Goal: Information Seeking & Learning: Learn about a topic

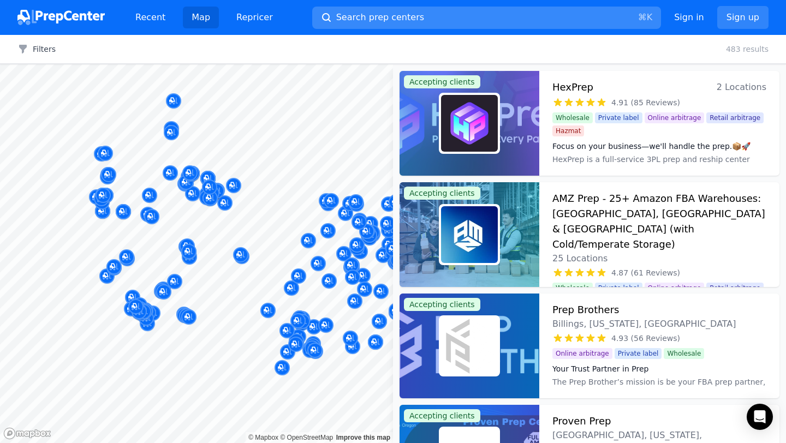
click at [421, 21] on button "Search prep centers ⌘ K" at bounding box center [486, 18] width 349 height 22
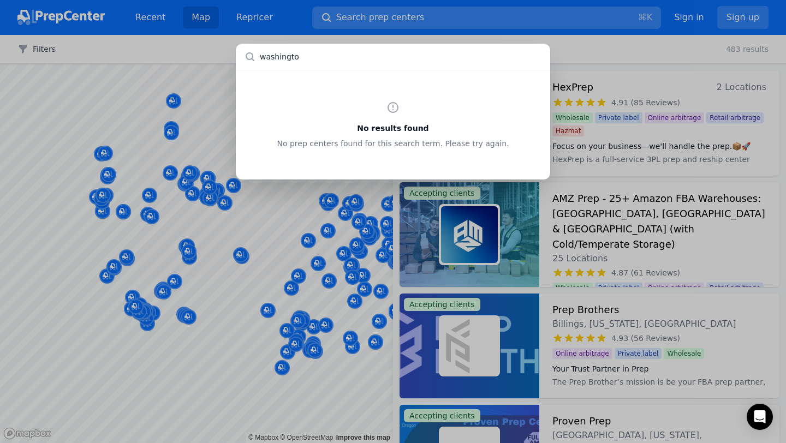
type input "[US_STATE]"
click at [340, 55] on input "text" at bounding box center [393, 57] width 314 height 26
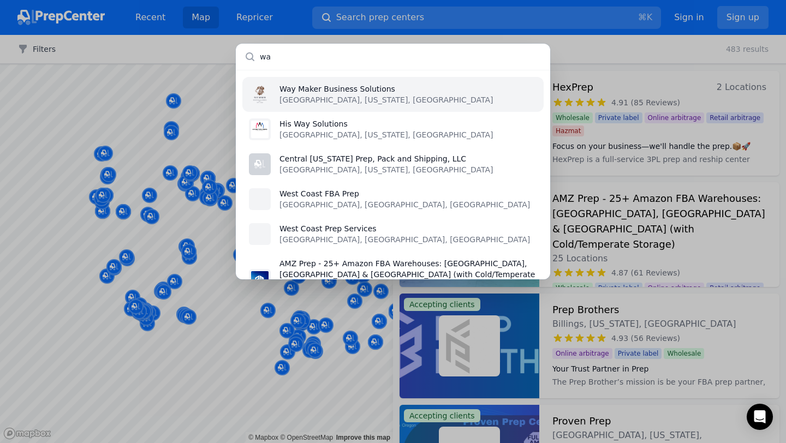
type input "w"
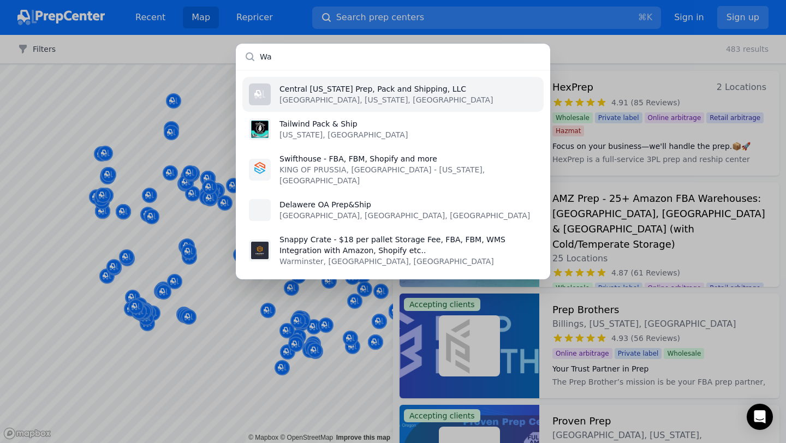
type input "W"
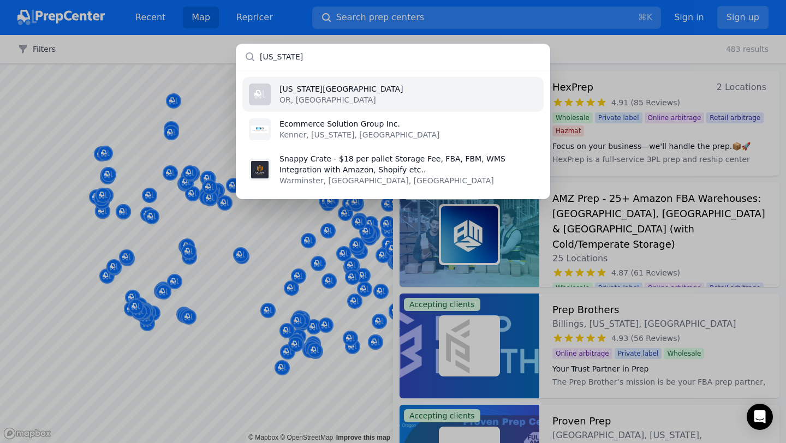
type input "[US_STATE]"
click at [341, 94] on p "[US_STATE][GEOGRAPHIC_DATA]" at bounding box center [340, 89] width 123 height 11
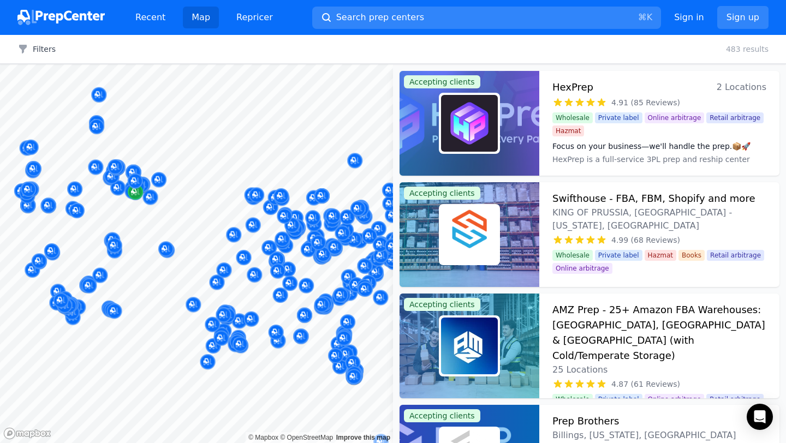
click at [133, 64] on div at bounding box center [196, 64] width 393 height 0
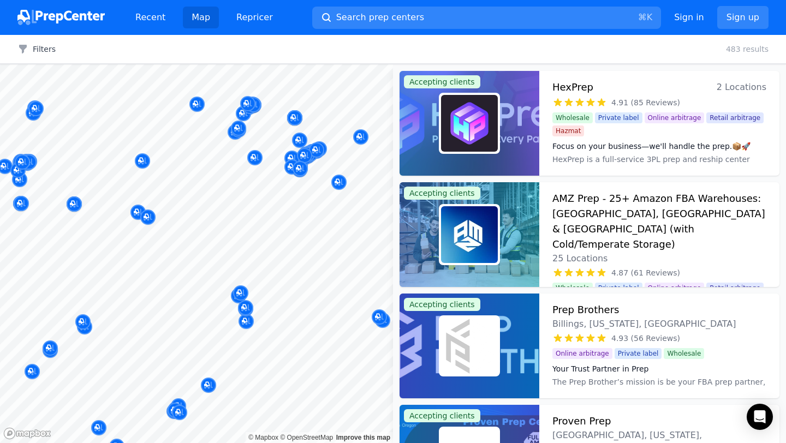
drag, startPoint x: 84, startPoint y: 168, endPoint x: 142, endPoint y: 166, distance: 57.9
click at [144, 167] on div at bounding box center [182, 170] width 210 height 9
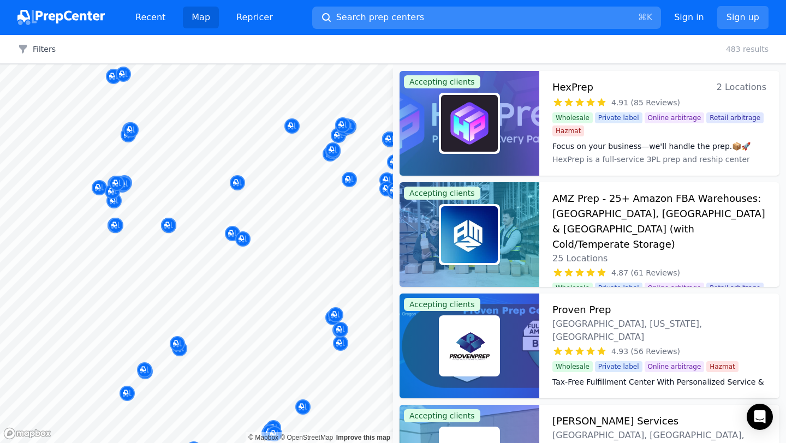
click at [444, 23] on button "Search prep centers ⌘ K" at bounding box center [486, 18] width 349 height 22
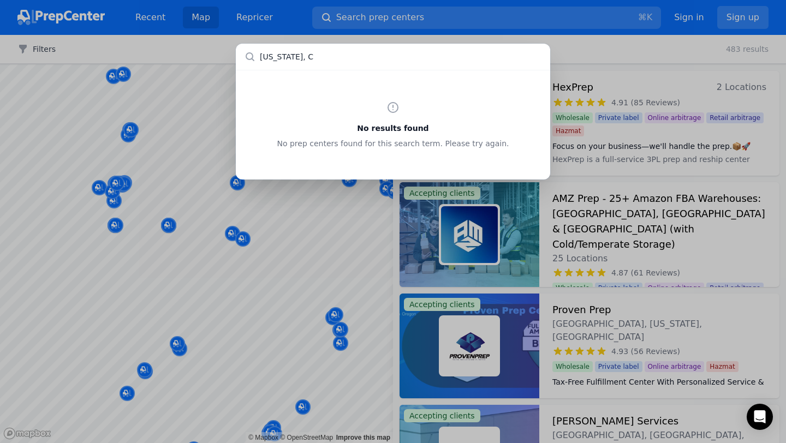
type input "[US_STATE], [GEOGRAPHIC_DATA]"
click at [176, 144] on div "No results found No prep centers found for this search term. Please try again." at bounding box center [393, 221] width 786 height 443
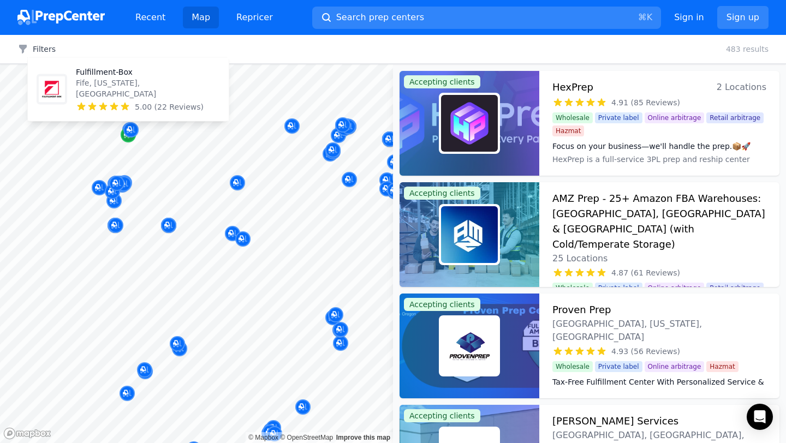
click at [128, 140] on div "Map marker" at bounding box center [128, 134] width 15 height 15
click at [129, 139] on icon "Map marker" at bounding box center [128, 134] width 9 height 11
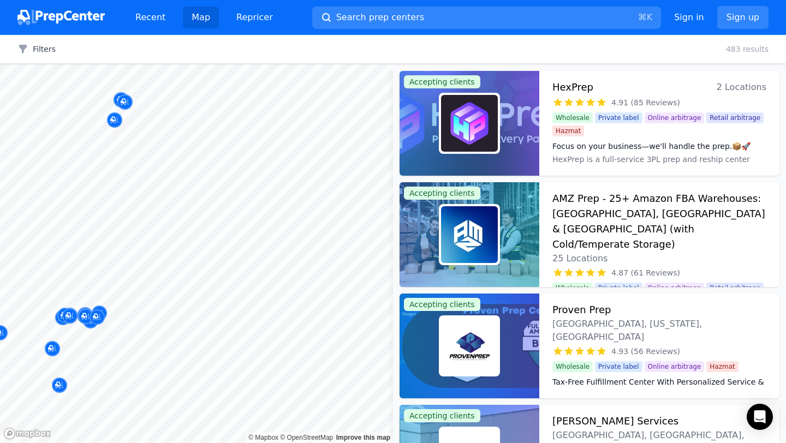
click at [169, 152] on body "Recent Map Repricer Search prep centers ⌘ K Open main menu Sign in Sign up Filt…" at bounding box center [393, 221] width 786 height 443
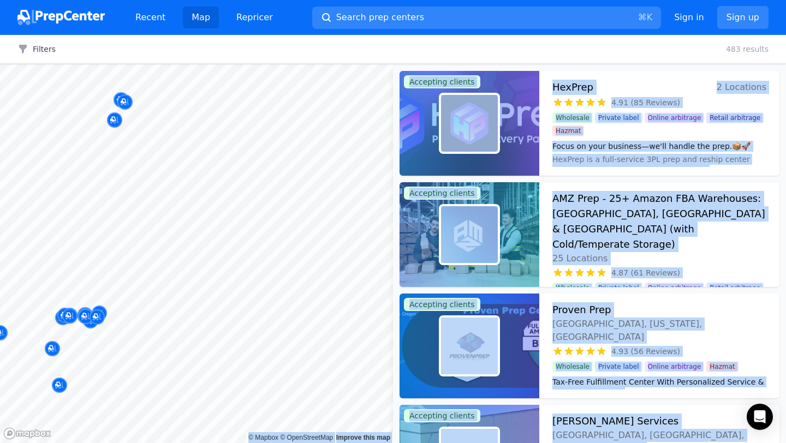
click at [129, 122] on div at bounding box center [128, 123] width 210 height 9
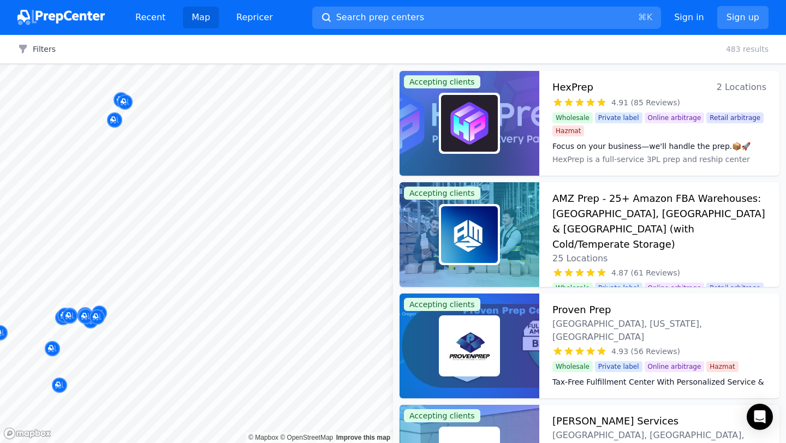
click at [129, 122] on div at bounding box center [128, 123] width 210 height 9
click at [132, 116] on div at bounding box center [131, 118] width 210 height 9
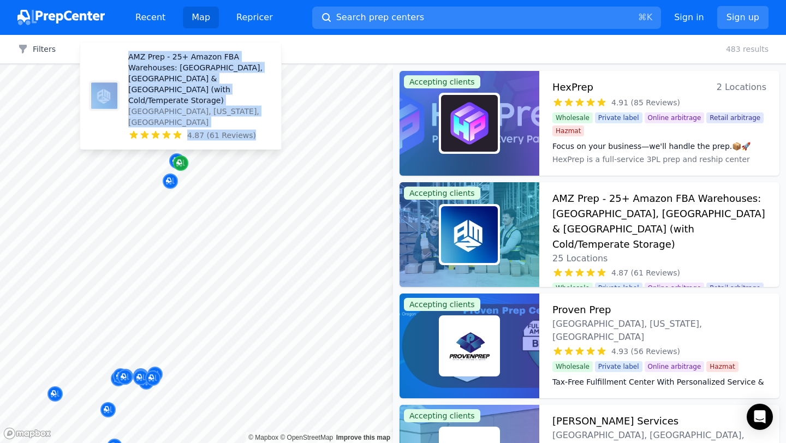
click at [183, 160] on icon "Map marker" at bounding box center [180, 163] width 9 height 7
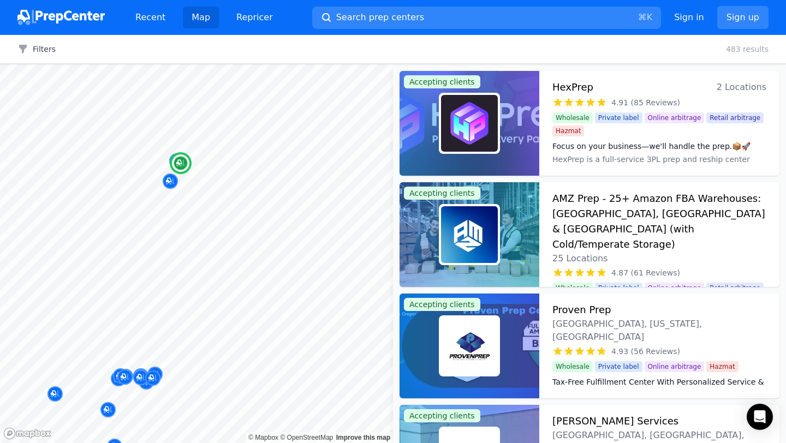
click at [609, 222] on div "AMZ Prep - 25+ Amazon FBA Warehouses: [GEOGRAPHIC_DATA], [GEOGRAPHIC_DATA] & [G…" at bounding box center [659, 228] width 214 height 74
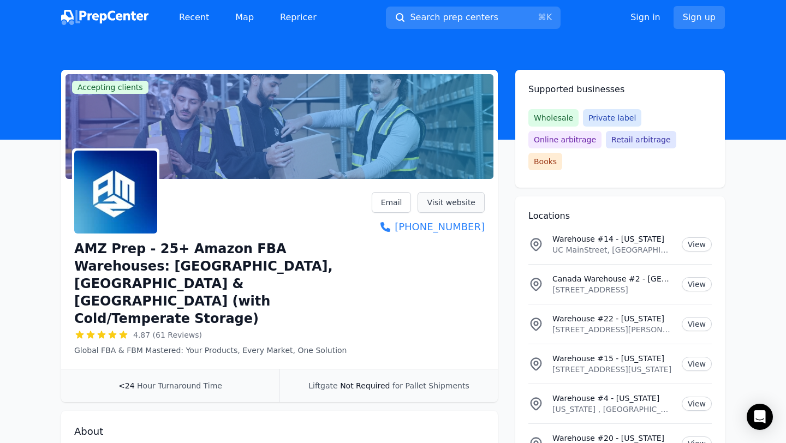
click at [457, 196] on link "Visit website" at bounding box center [451, 202] width 67 height 21
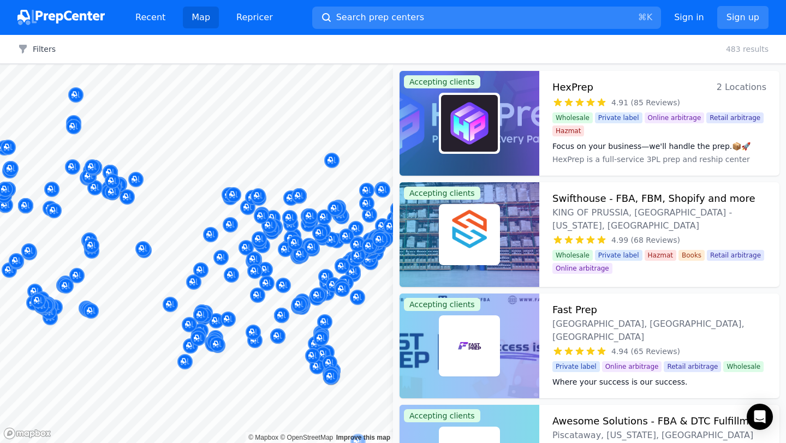
click at [163, 64] on div at bounding box center [196, 64] width 393 height 0
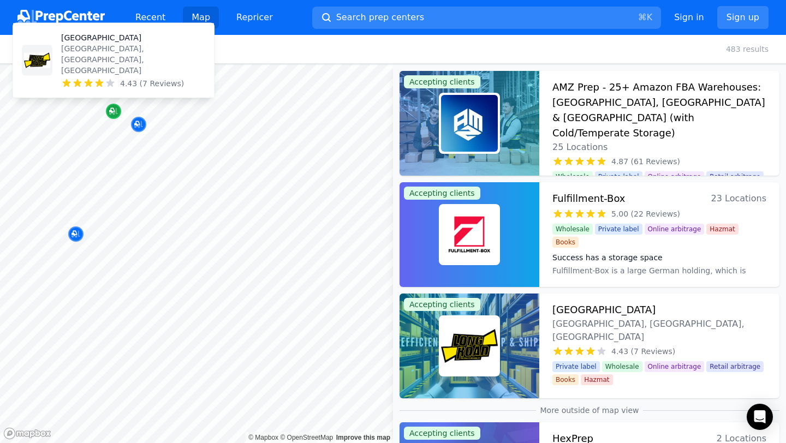
click at [118, 110] on div "Map marker" at bounding box center [113, 111] width 15 height 15
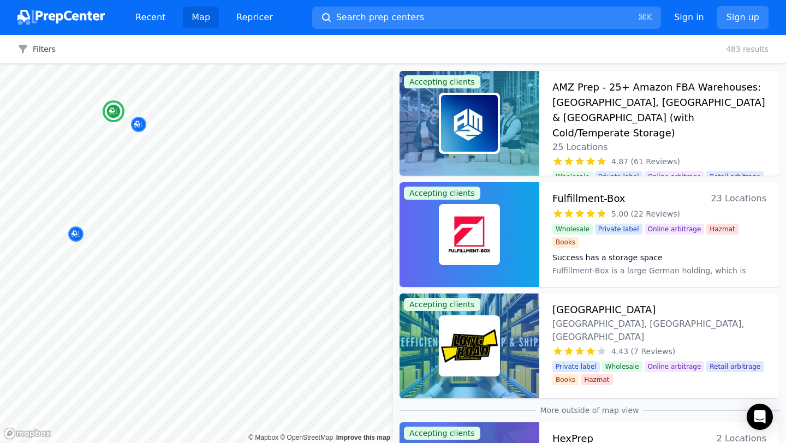
click at [560, 314] on h3 "[GEOGRAPHIC_DATA]" at bounding box center [603, 309] width 103 height 15
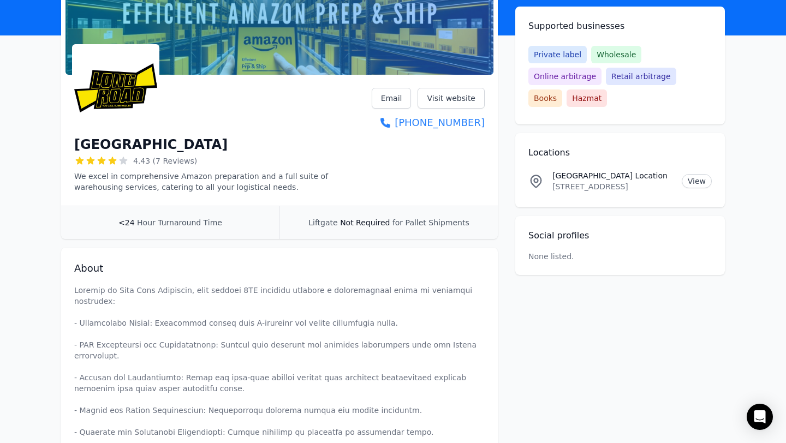
scroll to position [103, 0]
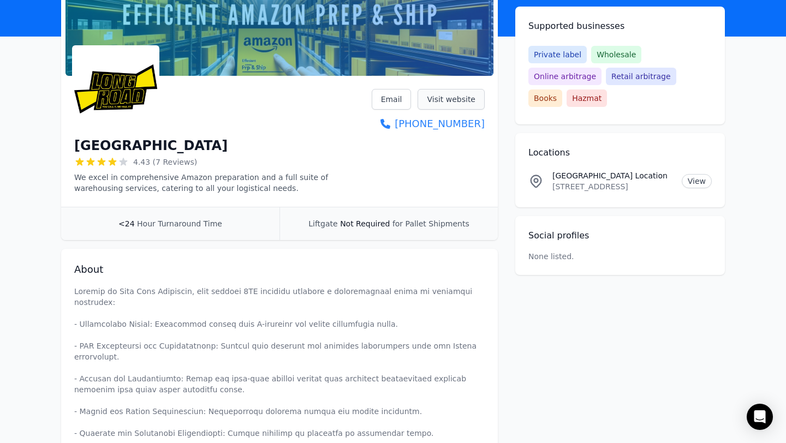
click at [459, 92] on link "Visit website" at bounding box center [451, 99] width 67 height 21
